Goal: Transaction & Acquisition: Purchase product/service

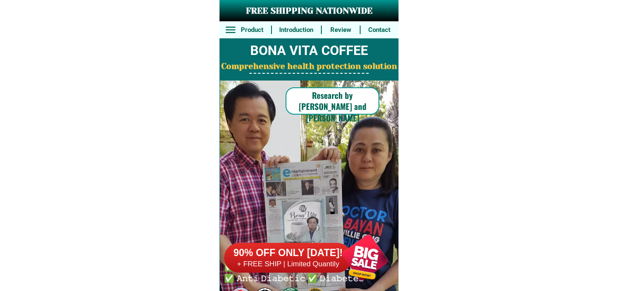
click at [348, 278] on div at bounding box center [365, 257] width 67 height 67
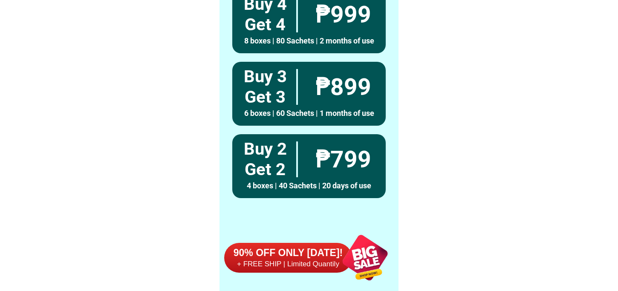
scroll to position [6267, 0]
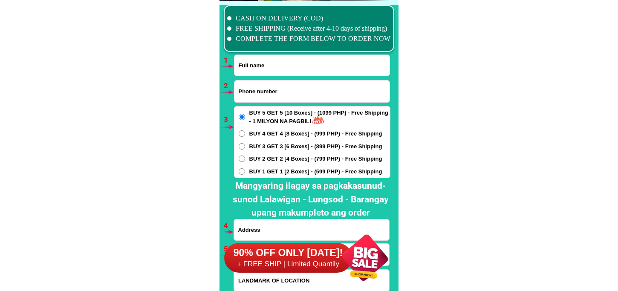
click at [287, 68] on input "Input full_name" at bounding box center [311, 65] width 155 height 21
paste input "[PERSON_NAME]"
type input "[PERSON_NAME]"
click at [278, 86] on input "Input phone_number" at bounding box center [311, 92] width 155 height 22
paste input "09368819713"
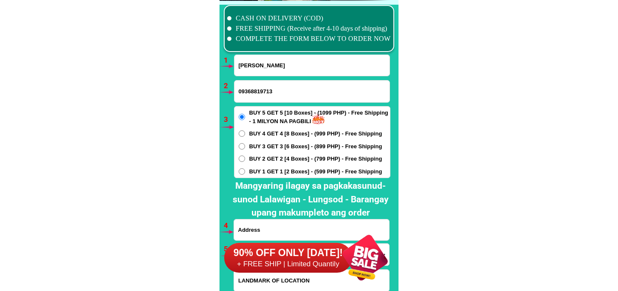
type input "09368819713"
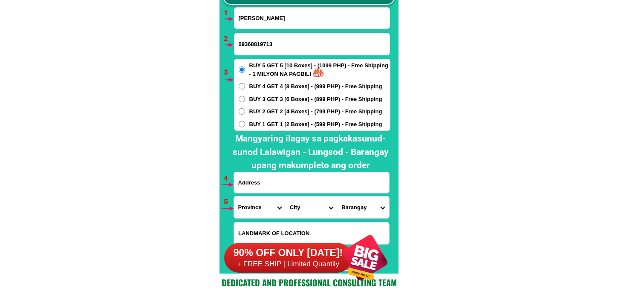
click at [288, 186] on input "Input address" at bounding box center [311, 182] width 155 height 21
paste input "bgy thailan purok 2 banisilan cotabato"
type input "bgy thailan purok 2 banisilan cotabato"
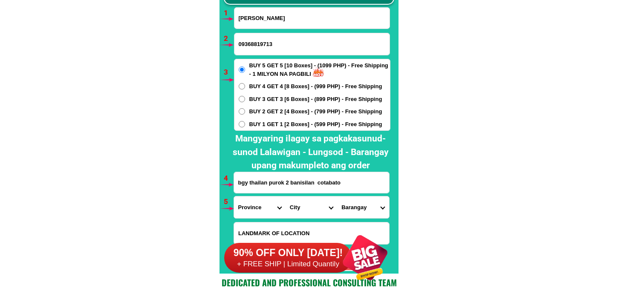
click at [257, 208] on select "Province [GEOGRAPHIC_DATA] [GEOGRAPHIC_DATA] [GEOGRAPHIC_DATA] [GEOGRAPHIC_DATA…" at bounding box center [260, 207] width 52 height 22
click at [234, 196] on select "Province [GEOGRAPHIC_DATA] [GEOGRAPHIC_DATA] [GEOGRAPHIC_DATA] [GEOGRAPHIC_DATA…" at bounding box center [260, 207] width 52 height 22
click at [269, 209] on select "Province [GEOGRAPHIC_DATA] [GEOGRAPHIC_DATA] [GEOGRAPHIC_DATA] [GEOGRAPHIC_DATA…" at bounding box center [260, 207] width 52 height 22
select select "63_170"
click at [234, 196] on select "Province [GEOGRAPHIC_DATA] [GEOGRAPHIC_DATA] [GEOGRAPHIC_DATA] [GEOGRAPHIC_DATA…" at bounding box center [260, 207] width 52 height 22
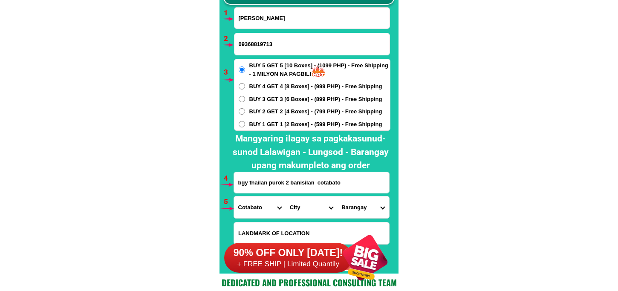
click at [307, 208] on select "City Alamada Aleosan Antipas Arakan Banisilan [GEOGRAPHIC_DATA]-city [GEOGRAPHI…" at bounding box center [312, 207] width 52 height 22
select select "63_1704959"
click at [286, 196] on select "City Alamada Aleosan Antipas Arakan Banisilan [GEOGRAPHIC_DATA]-city [GEOGRAPHI…" at bounding box center [312, 207] width 52 height 22
click at [360, 203] on select "[GEOGRAPHIC_DATA] [GEOGRAPHIC_DATA] Capayangan [GEOGRAPHIC_DATA] Gastay [GEOGRA…" at bounding box center [363, 207] width 52 height 22
select select "63_17049594372"
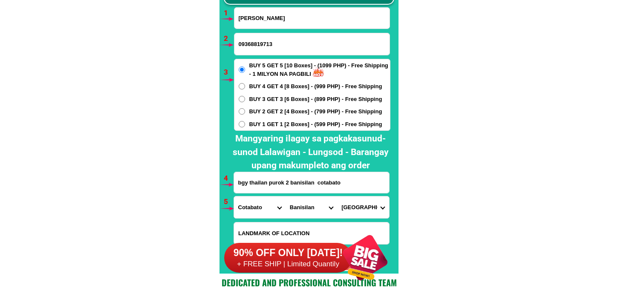
click at [337, 196] on select "[GEOGRAPHIC_DATA] [GEOGRAPHIC_DATA] Capayangan [GEOGRAPHIC_DATA] Gastay [GEOGRA…" at bounding box center [363, 207] width 52 height 22
click at [313, 85] on span "BUY 4 GET 4 [8 Boxes] - (999 PHP) - Free Shipping" at bounding box center [315, 86] width 133 height 9
click at [245, 85] on input "BUY 4 GET 4 [8 Boxes] - (999 PHP) - Free Shipping" at bounding box center [242, 86] width 6 height 6
radio input "true"
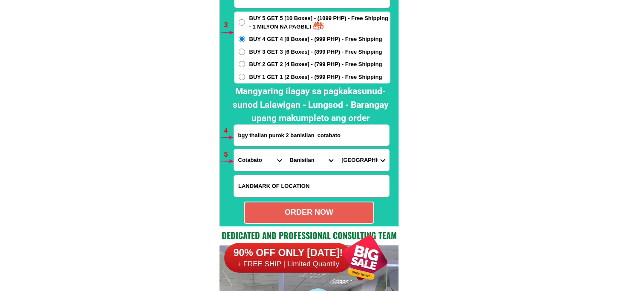
click at [317, 209] on div "ORDER NOW" at bounding box center [309, 213] width 129 height 12
type input "09368819713"
type input "bgy thailan purok 2 banisilan cotabato"
radio input "true"
